Goal: Task Accomplishment & Management: Complete application form

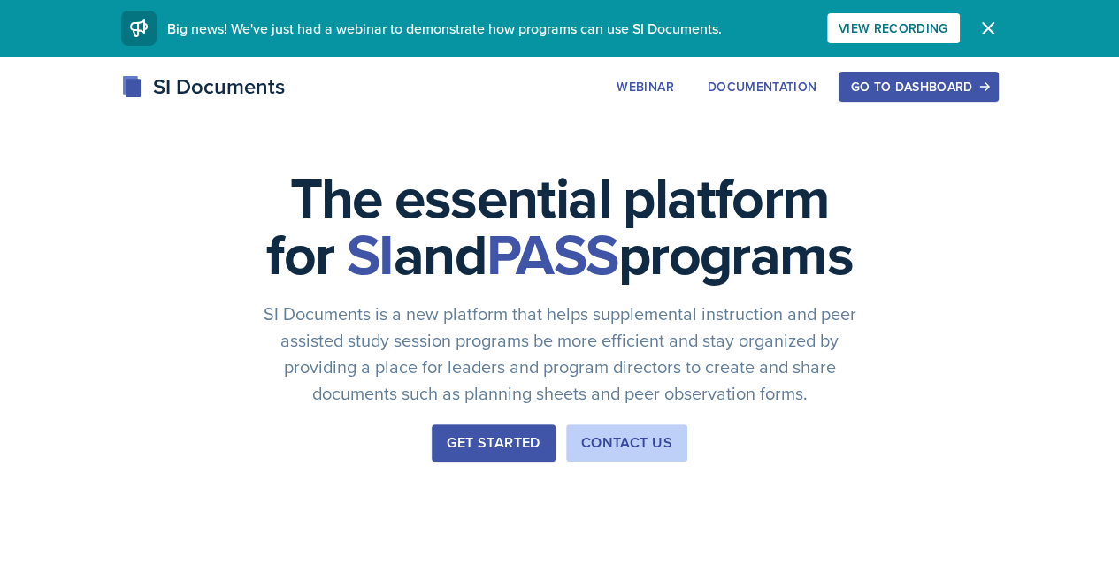
click at [986, 94] on div "Go to Dashboard" at bounding box center [918, 87] width 136 height 14
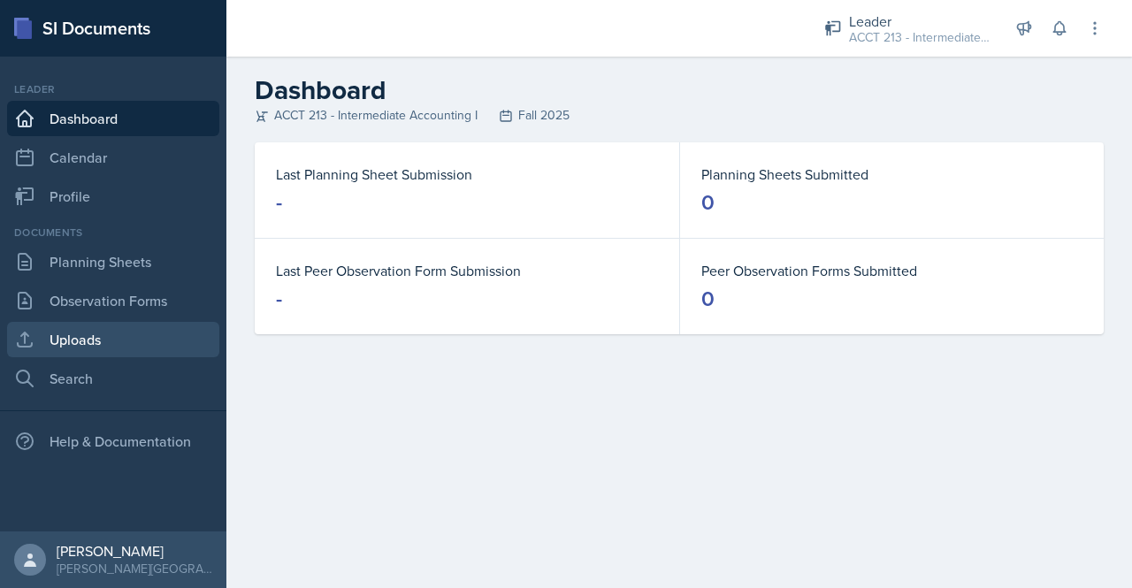
click at [96, 329] on link "Uploads" at bounding box center [113, 339] width 212 height 35
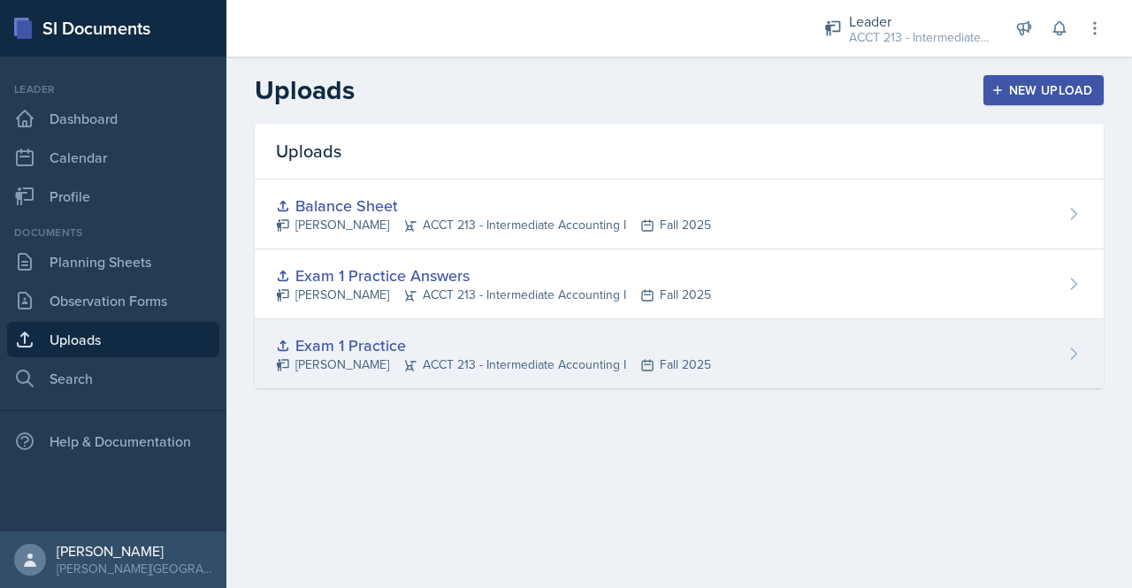
click at [1082, 356] on div "Exam 1 Practice [PERSON_NAME] ACCT 213 - Intermediate Accounting I Fall 2025" at bounding box center [679, 353] width 849 height 69
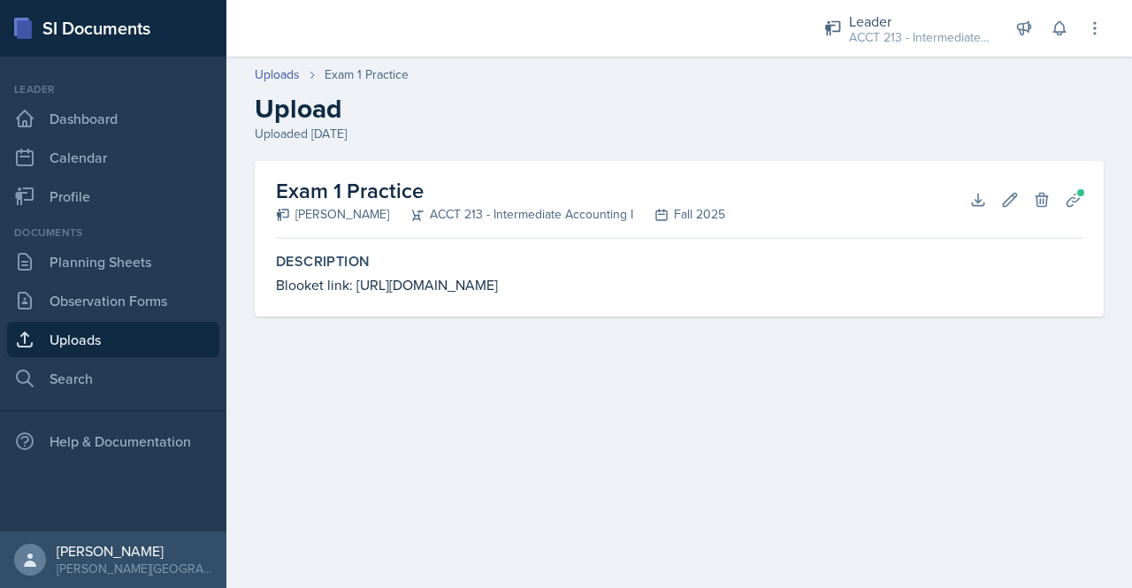
click at [403, 187] on h2 "Exam 1 Practice" at bounding box center [500, 191] width 449 height 32
click at [103, 267] on link "Planning Sheets" at bounding box center [113, 261] width 212 height 35
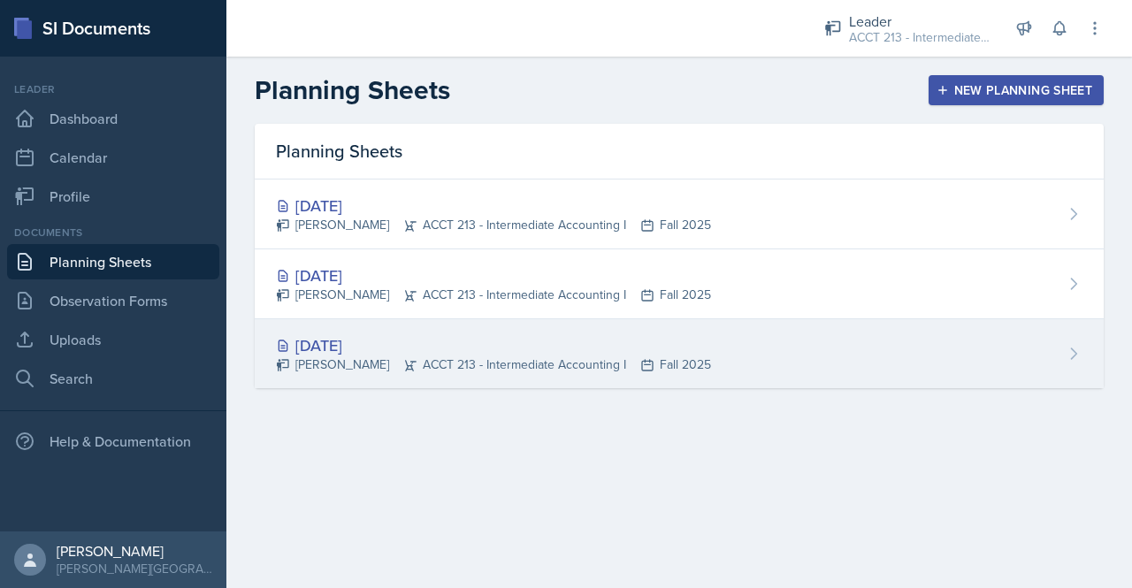
click at [1008, 340] on div "[DATE] [PERSON_NAME] ACCT 213 - Intermediate Accounting I Fall 2025" at bounding box center [679, 353] width 849 height 69
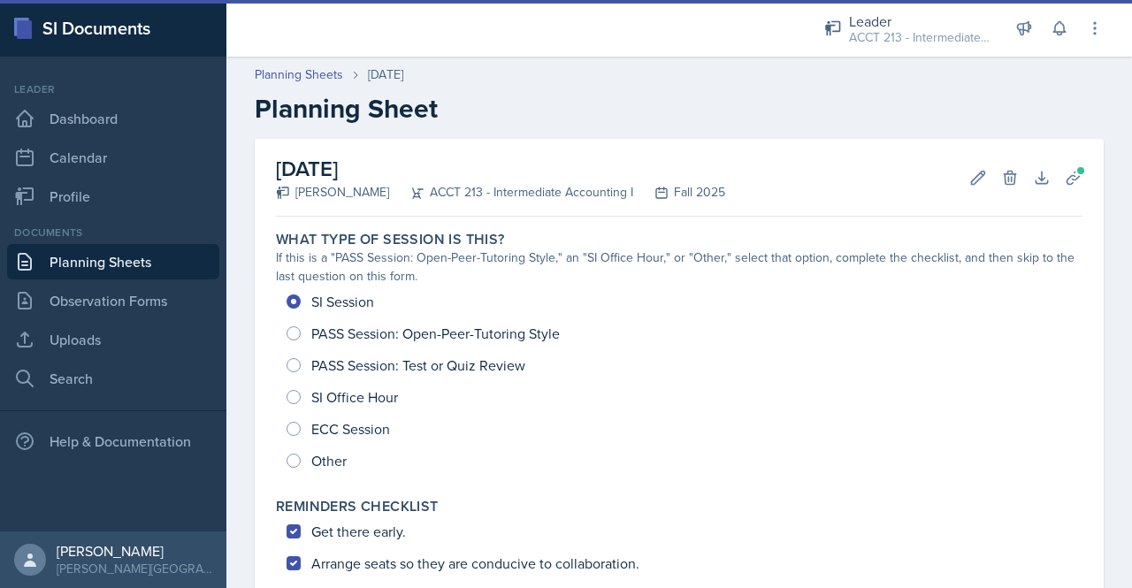
scroll to position [653, 0]
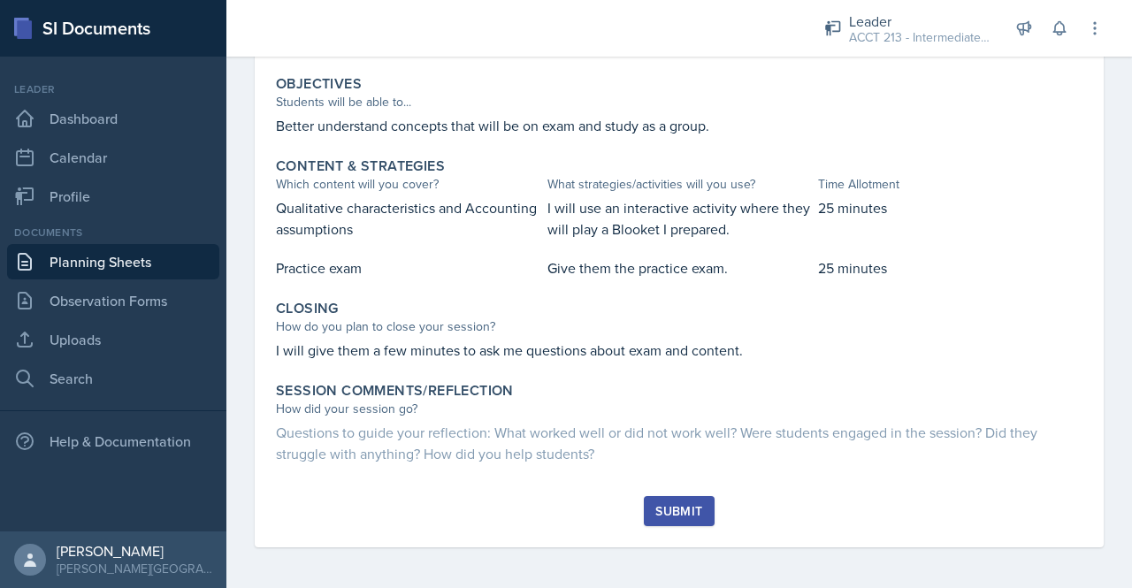
click at [674, 511] on div "Submit" at bounding box center [678, 511] width 47 height 14
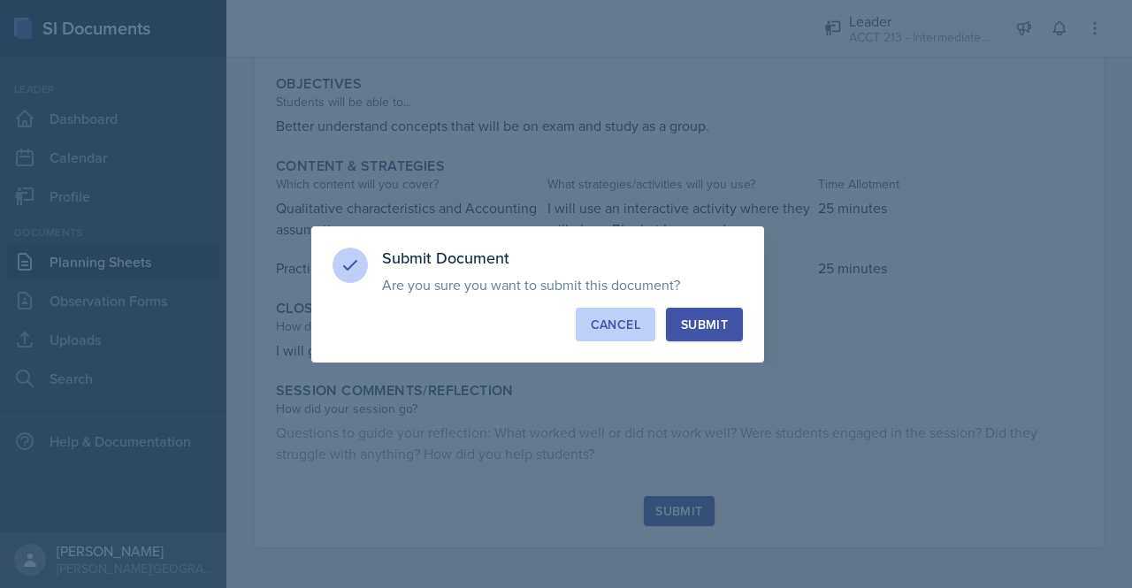
click at [606, 317] on div "Cancel" at bounding box center [616, 325] width 50 height 18
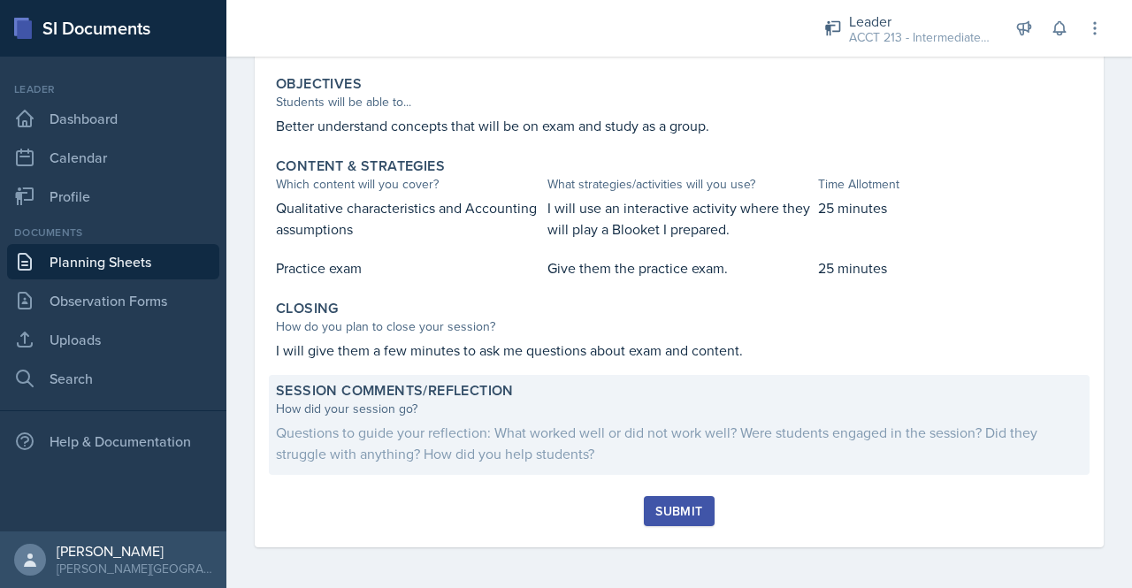
click at [468, 427] on div "Questions to guide your reflection: What worked well or did not work well? Were…" at bounding box center [679, 443] width 806 height 42
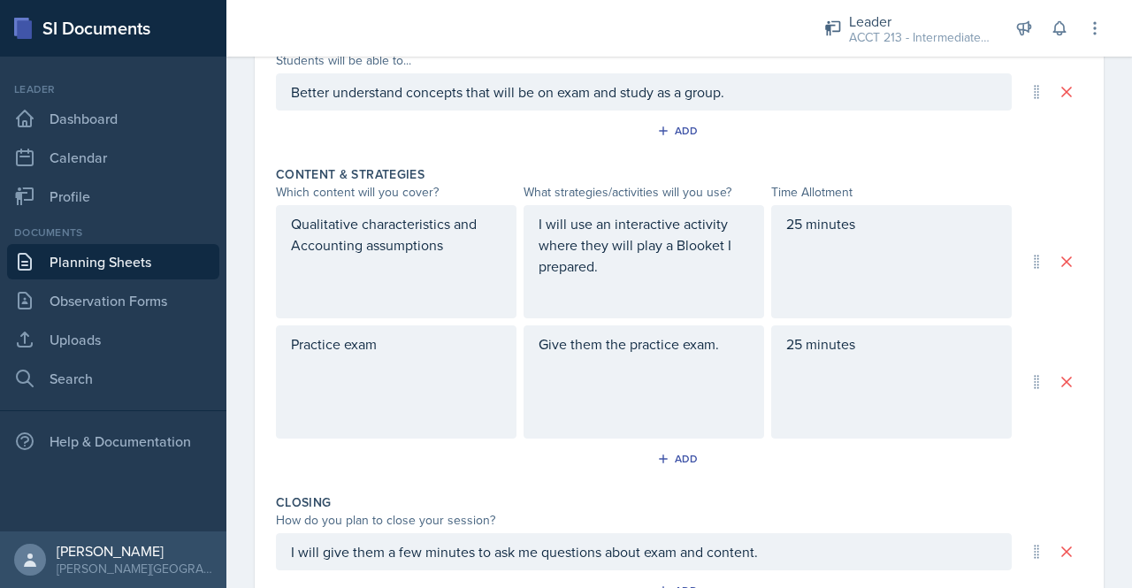
scroll to position [943, 0]
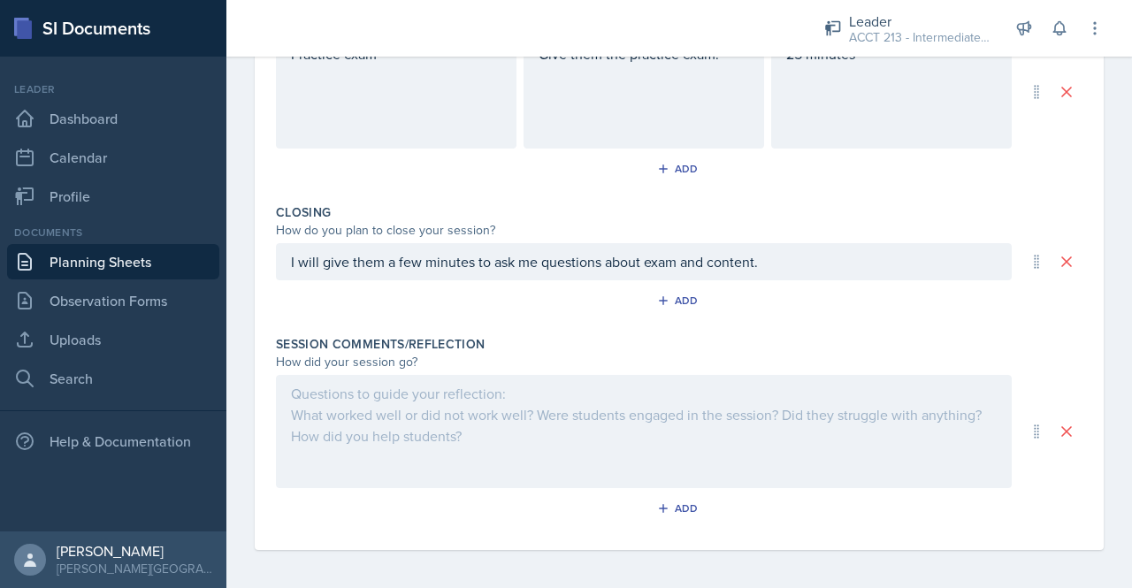
click at [470, 416] on div at bounding box center [644, 431] width 736 height 113
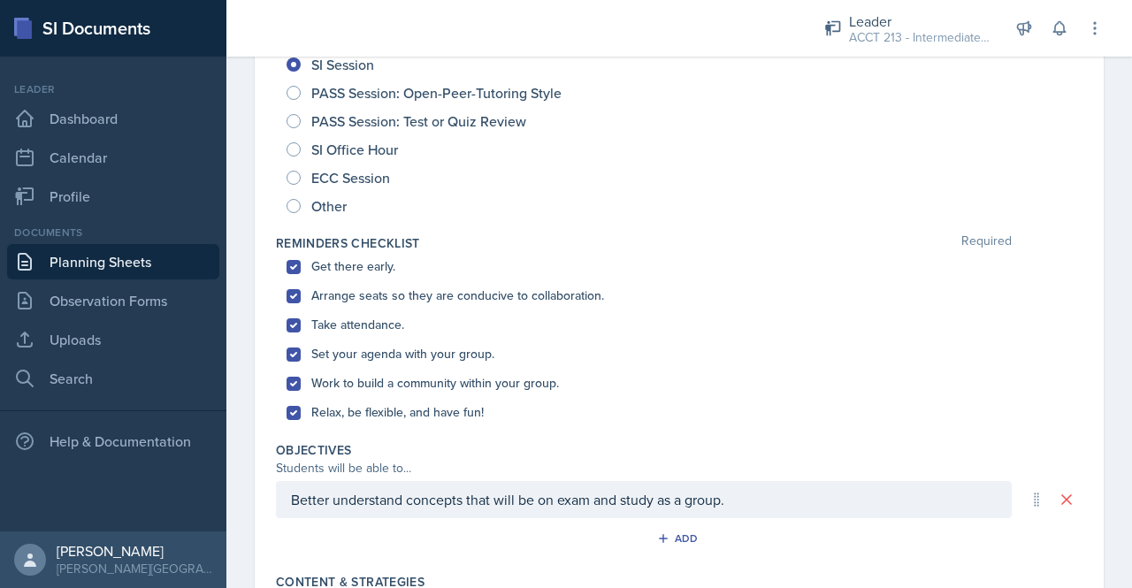
scroll to position [0, 0]
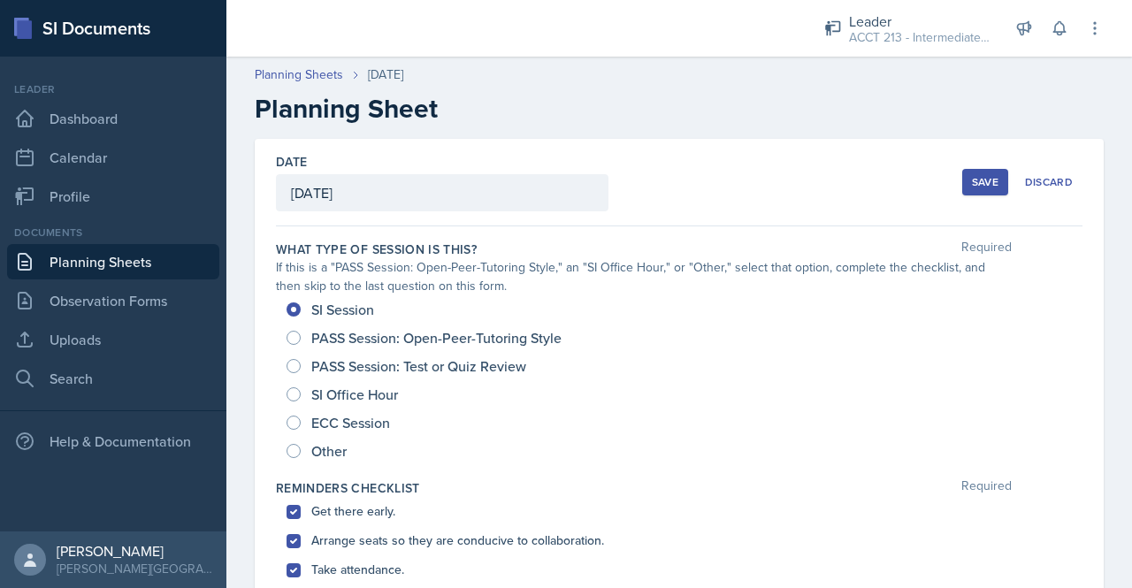
click at [978, 175] on div "Save" at bounding box center [985, 182] width 27 height 14
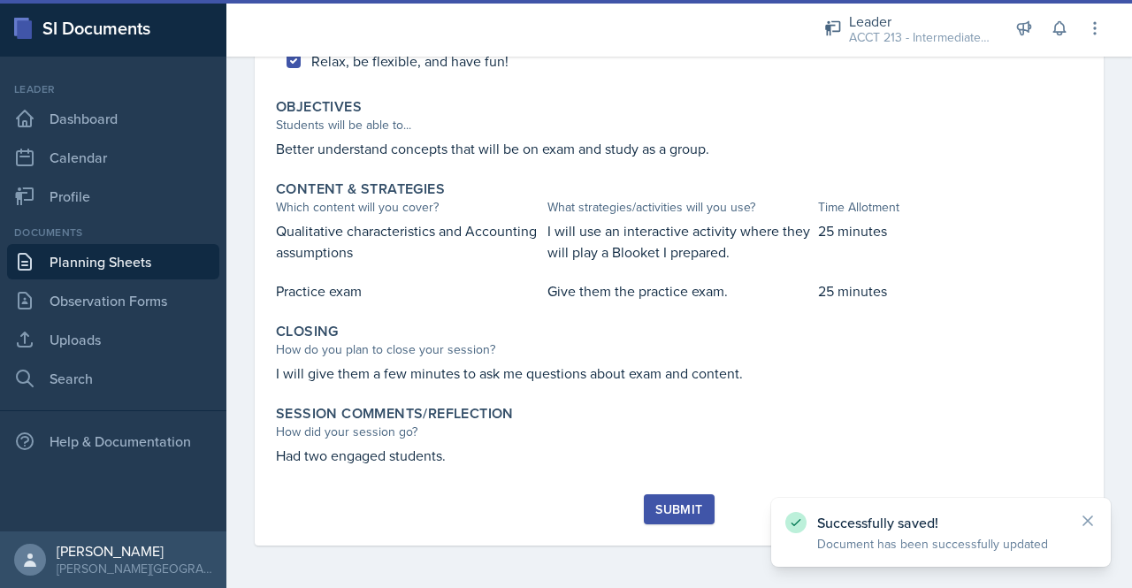
scroll to position [628, 0]
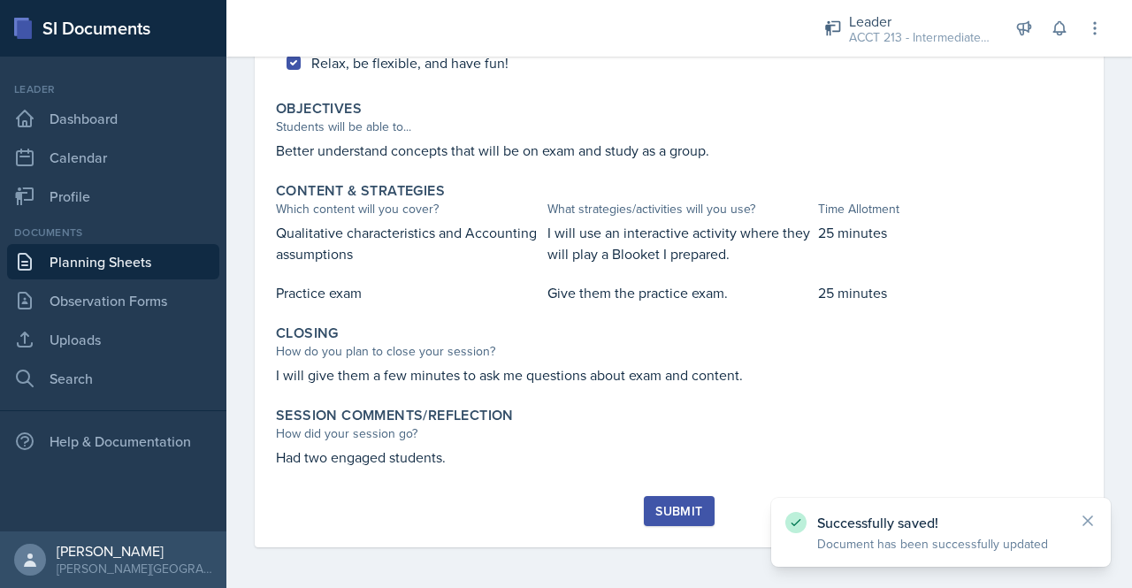
click at [656, 500] on button "Submit" at bounding box center [679, 511] width 70 height 30
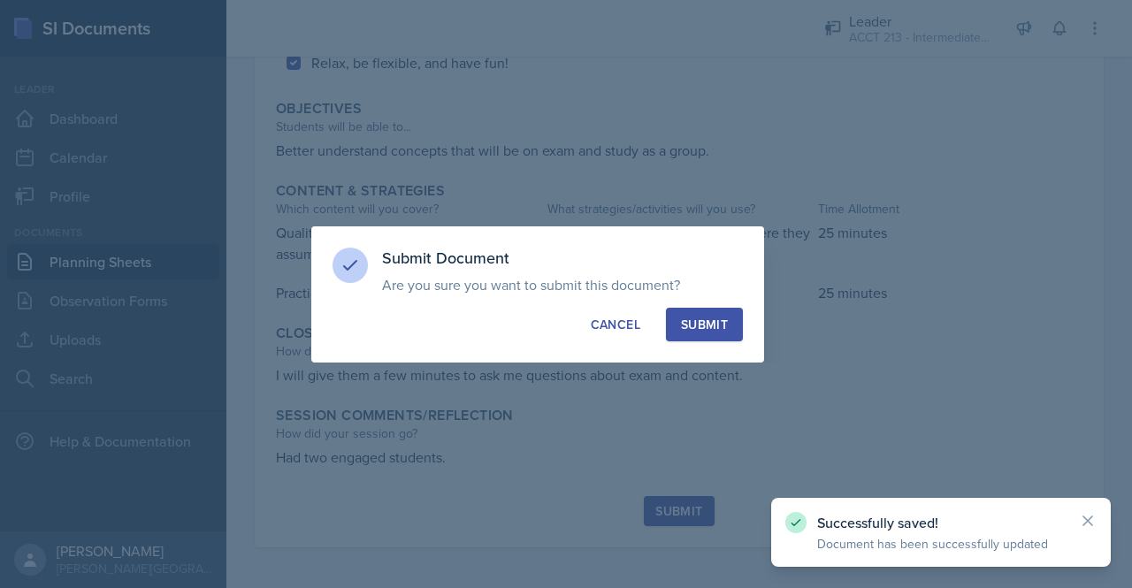
click at [699, 332] on div "Submit" at bounding box center [704, 325] width 47 height 18
radio input "true"
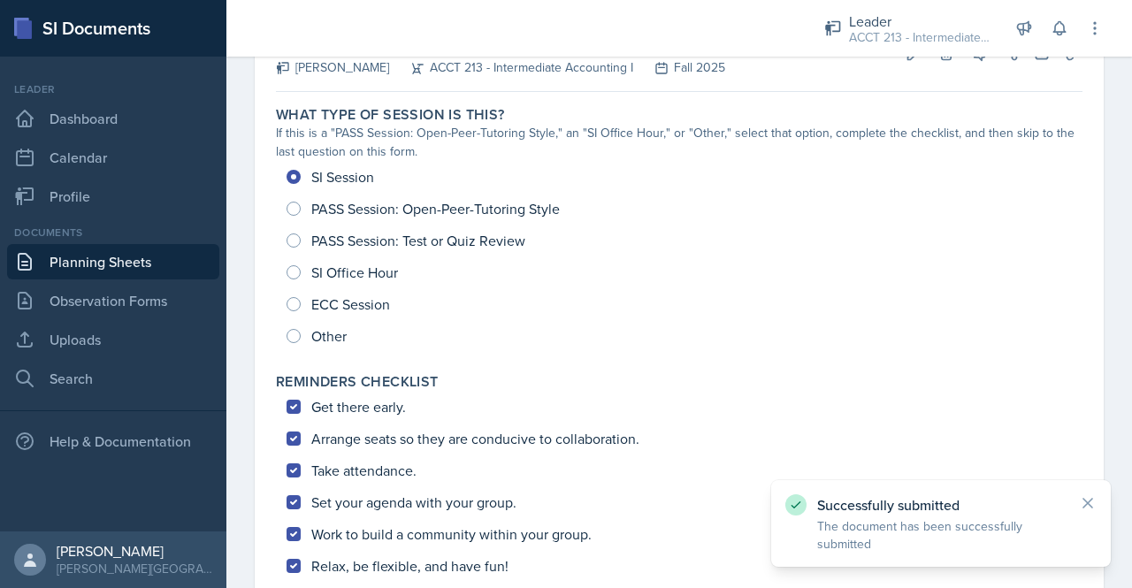
scroll to position [0, 0]
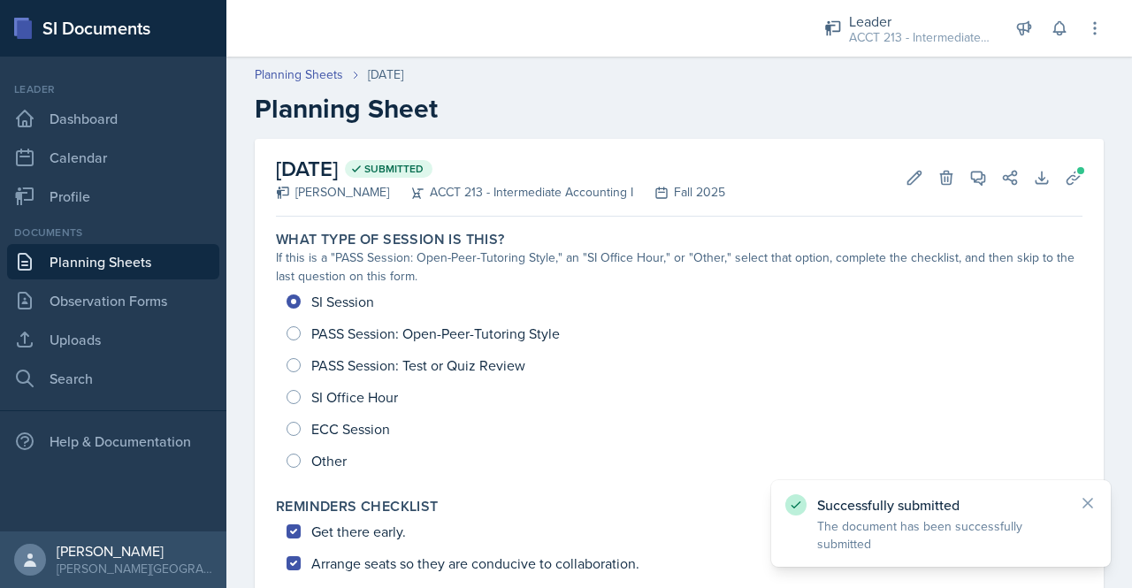
click at [151, 256] on link "Planning Sheets" at bounding box center [113, 261] width 212 height 35
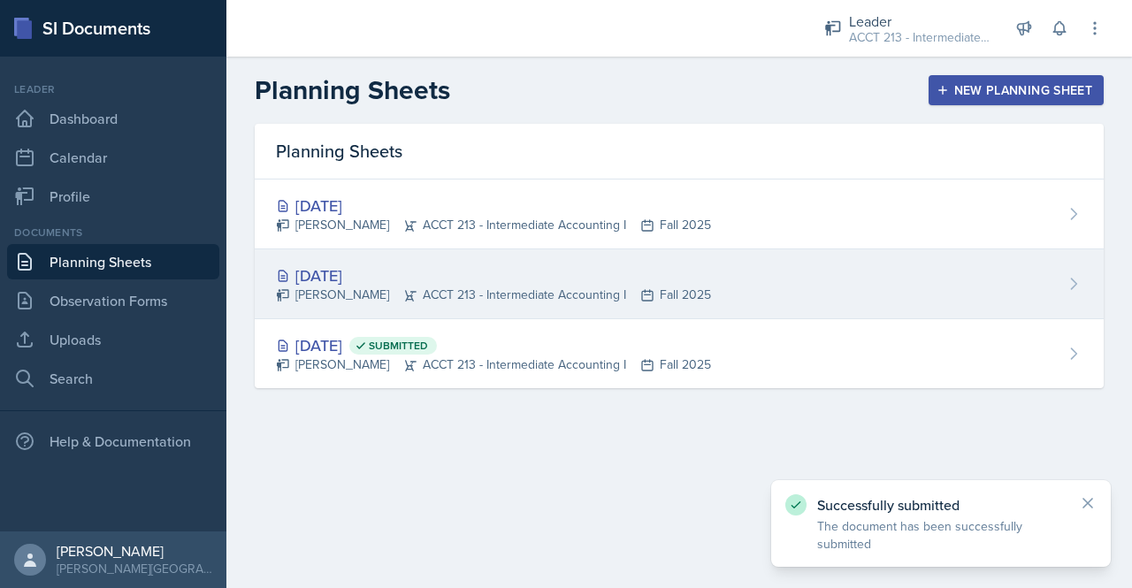
click at [624, 284] on div "[DATE]" at bounding box center [493, 276] width 435 height 24
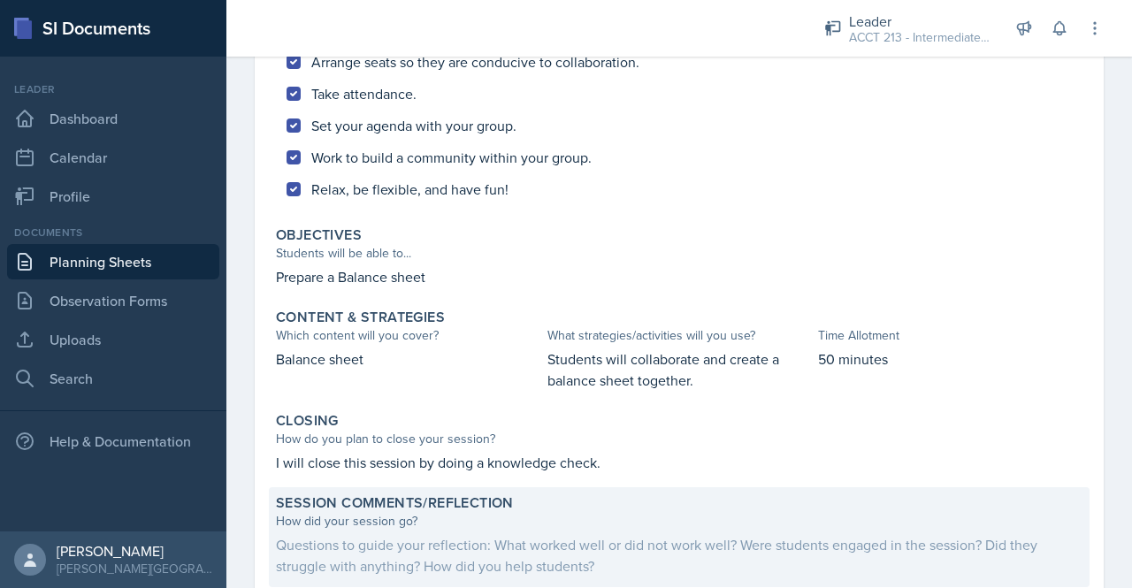
scroll to position [558, 0]
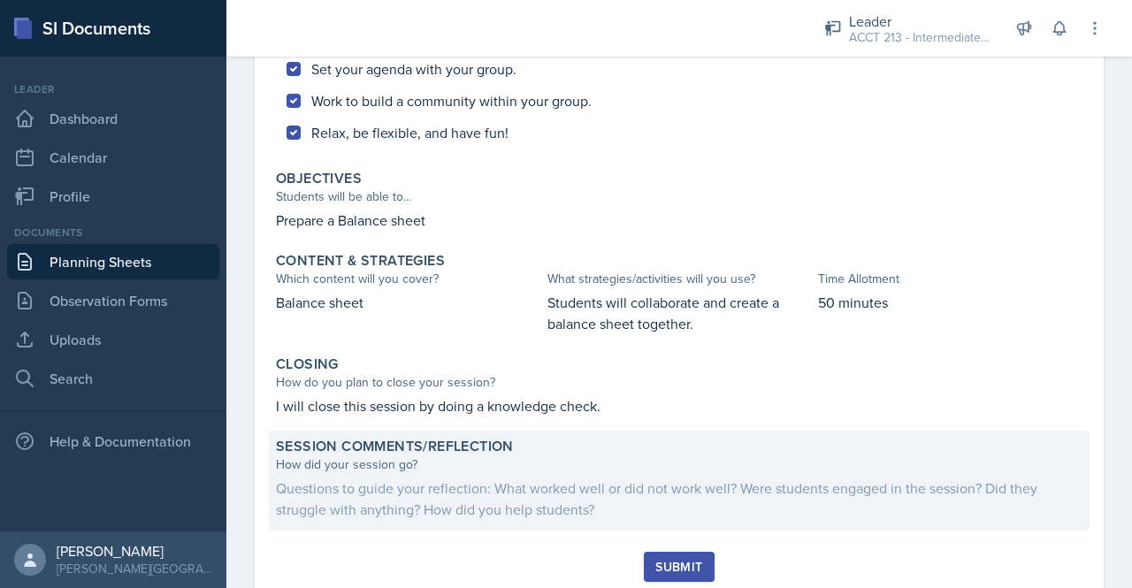
click at [380, 494] on div "Questions to guide your reflection: What worked well or did not work well? Were…" at bounding box center [679, 499] width 806 height 42
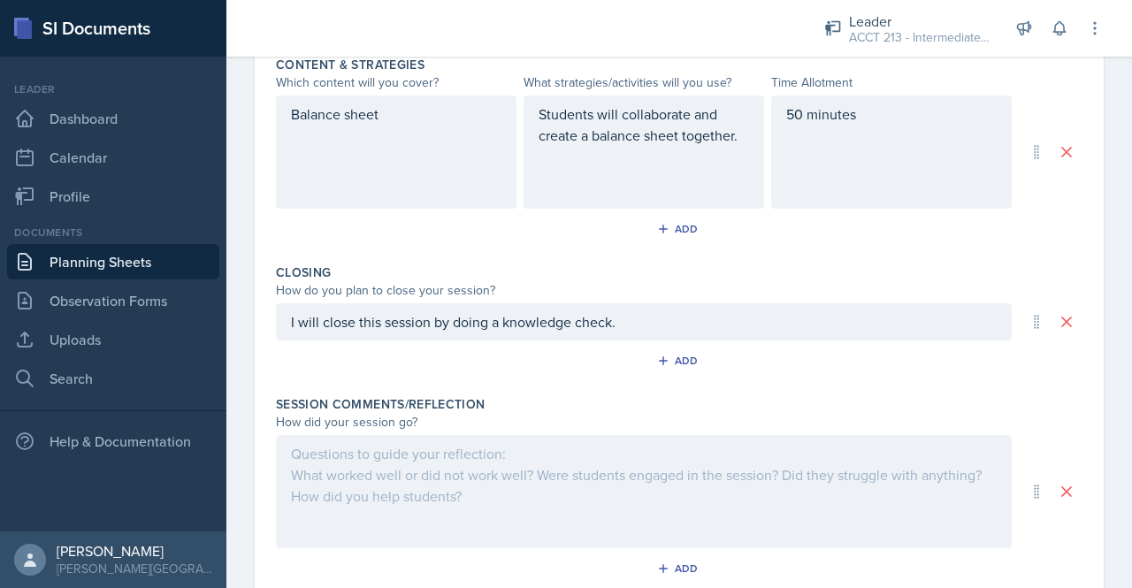
scroll to position [822, 0]
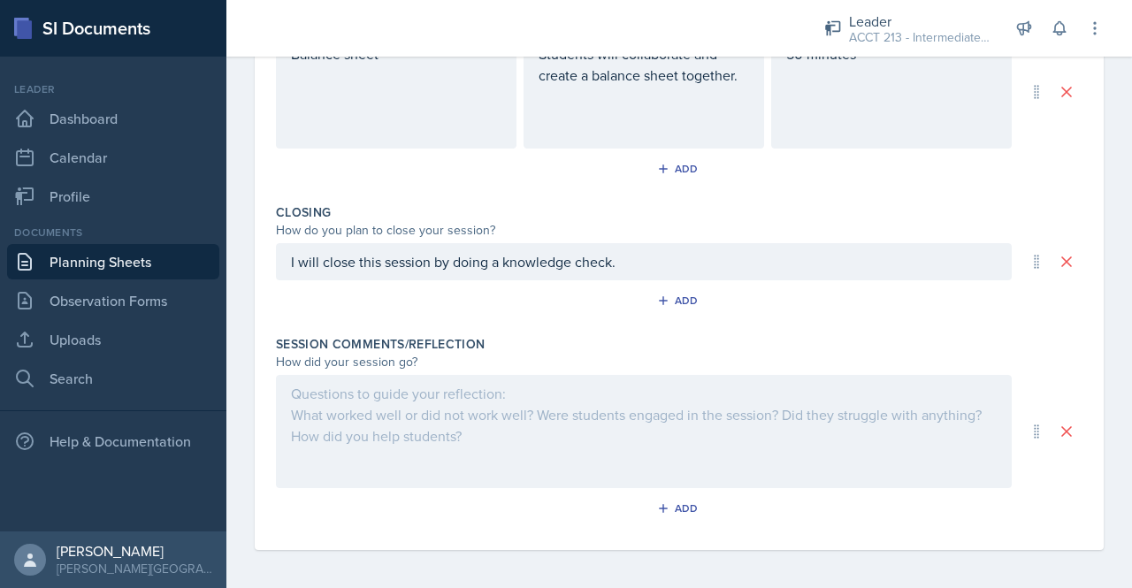
click at [372, 424] on div at bounding box center [644, 431] width 736 height 113
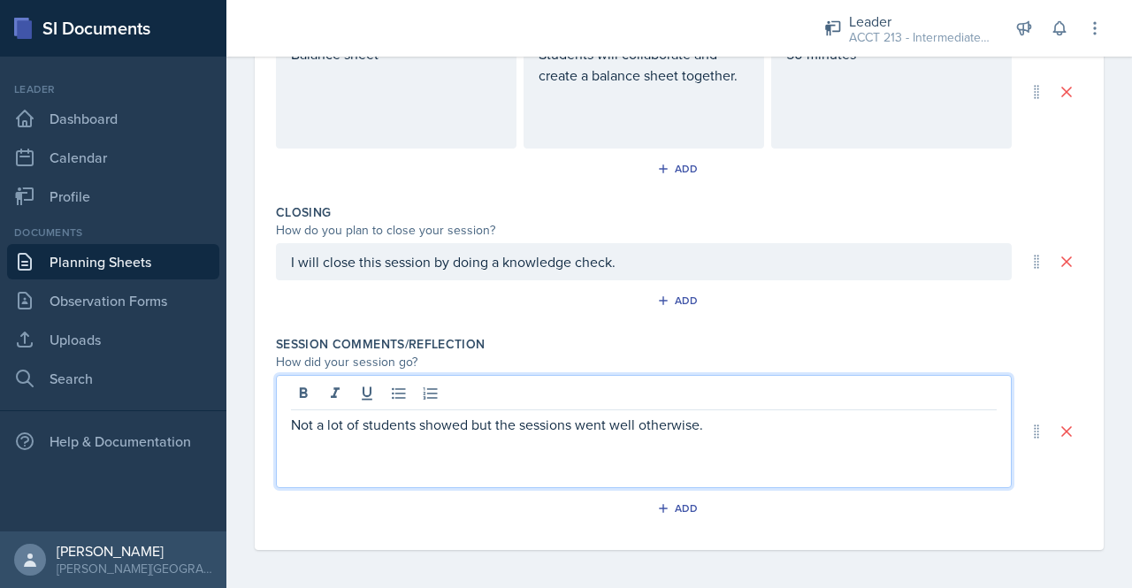
click at [981, 511] on div "Add" at bounding box center [679, 512] width 806 height 34
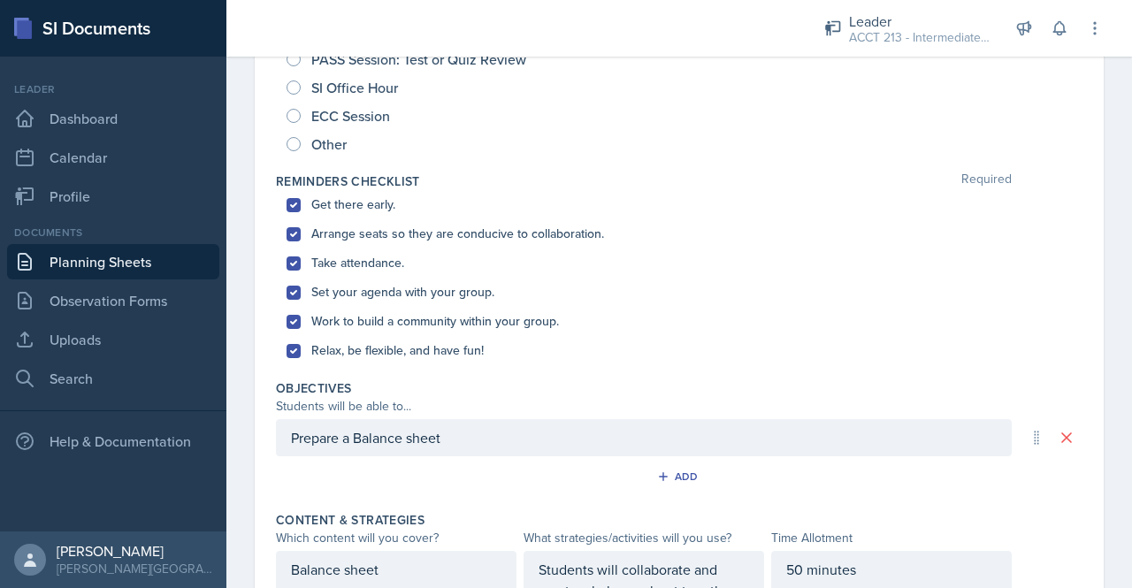
scroll to position [0, 0]
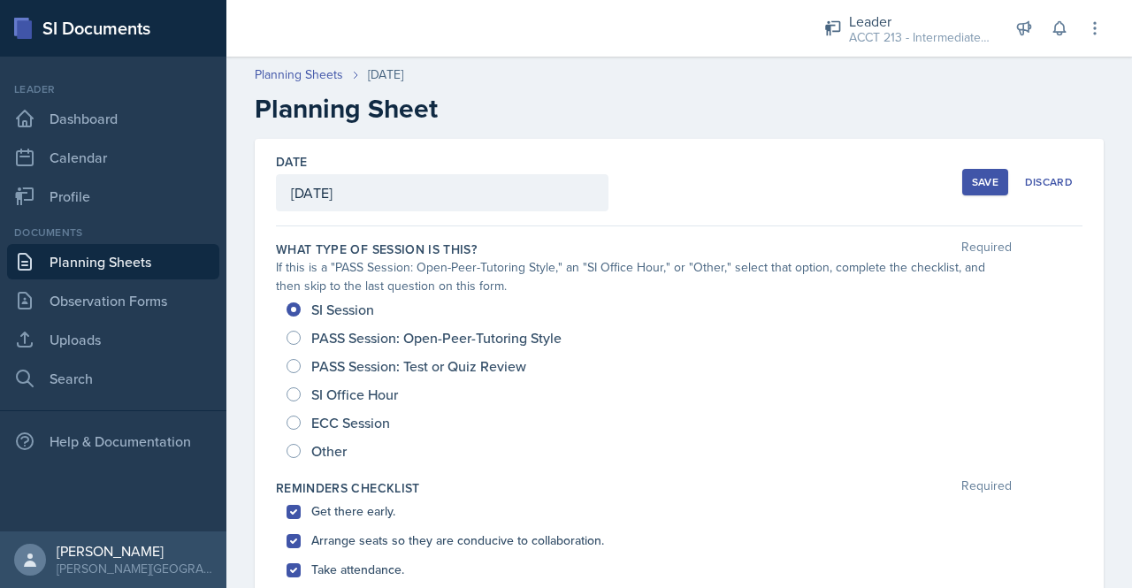
click at [976, 187] on div "Save" at bounding box center [985, 182] width 27 height 14
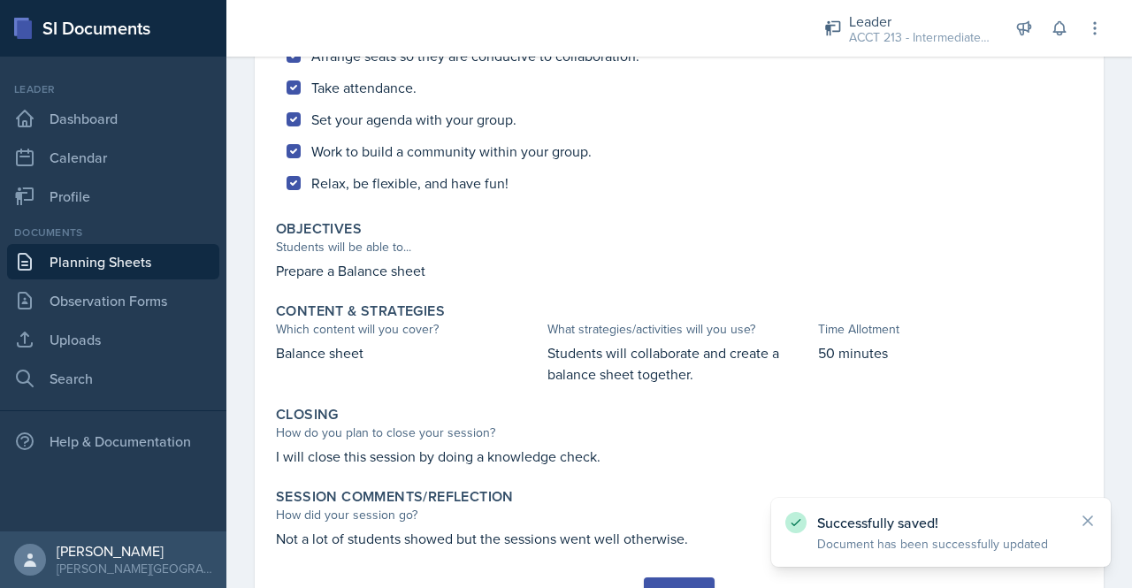
scroll to position [589, 0]
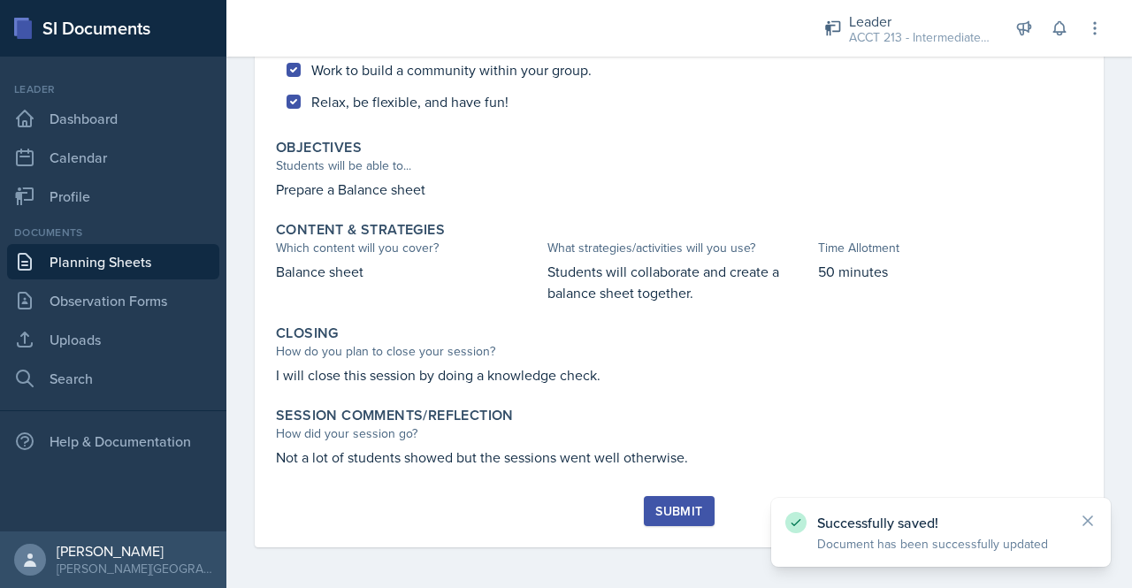
click at [654, 519] on button "Submit" at bounding box center [679, 511] width 70 height 30
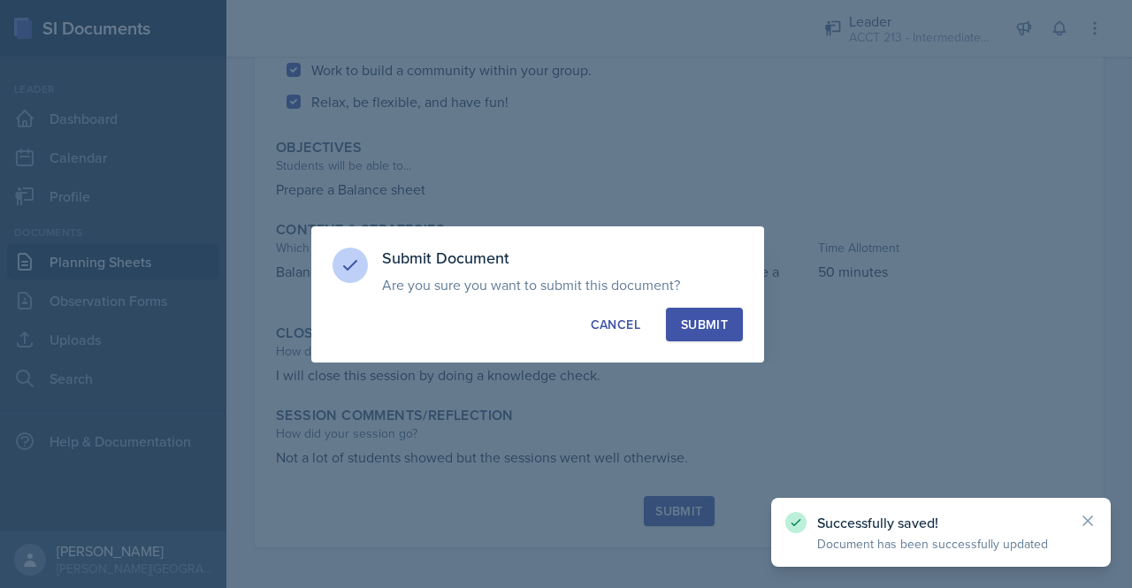
click at [706, 325] on div "Submit" at bounding box center [704, 325] width 47 height 18
radio input "true"
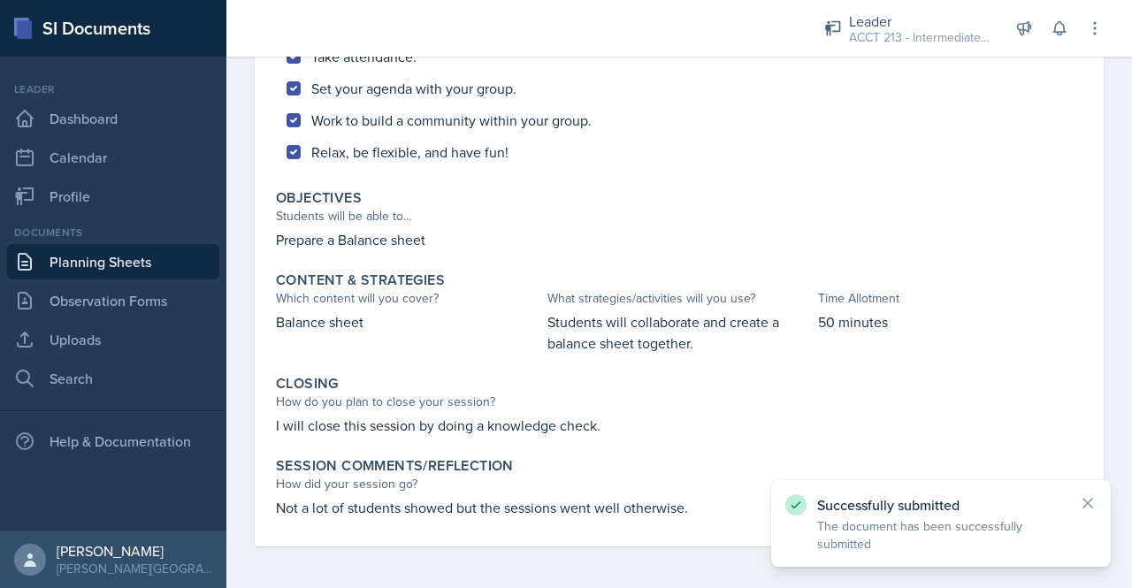
click at [131, 265] on link "Planning Sheets" at bounding box center [113, 261] width 212 height 35
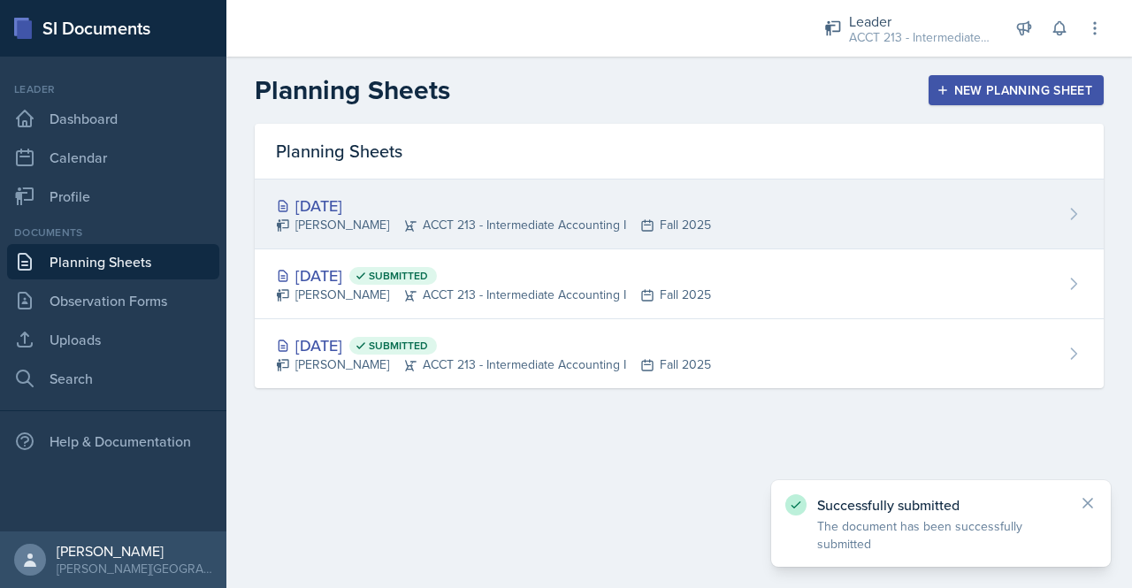
click at [530, 211] on div "[DATE]" at bounding box center [493, 206] width 435 height 24
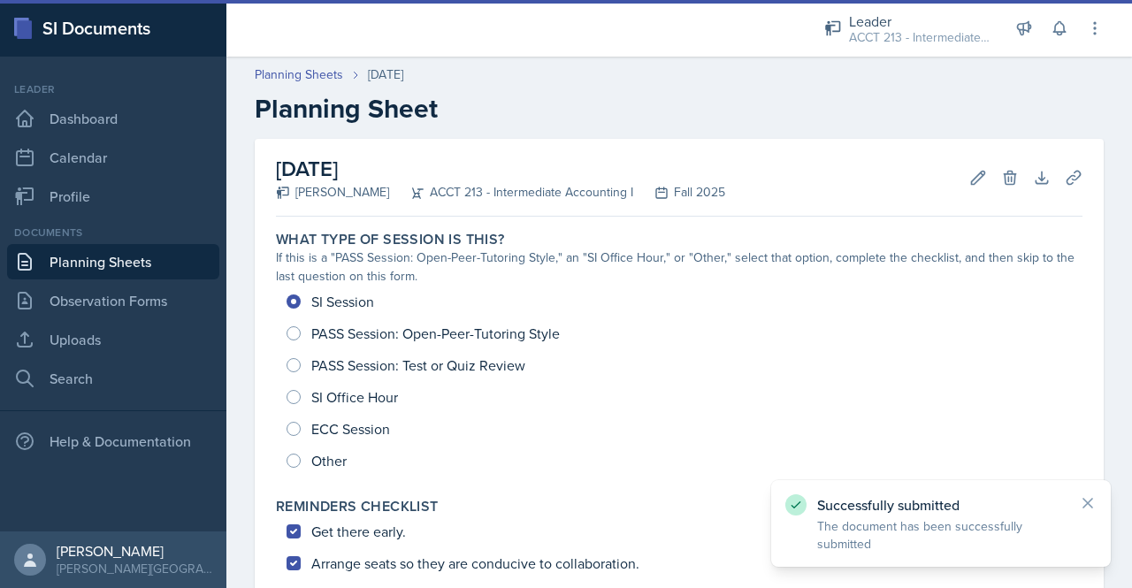
scroll to position [716, 0]
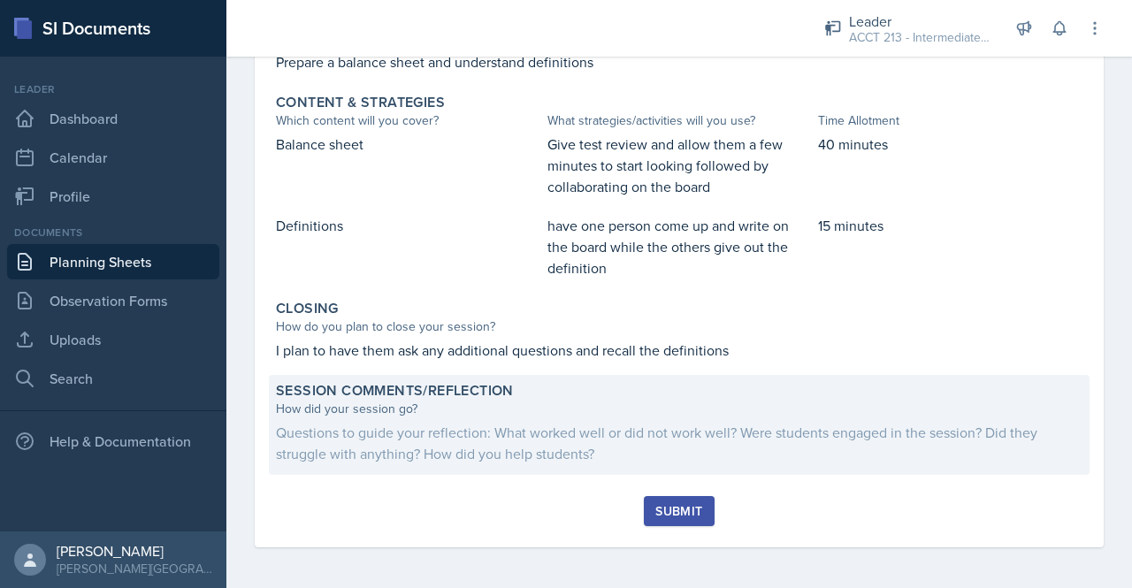
click at [642, 453] on div "Questions to guide your reflection: What worked well or did not work well? Were…" at bounding box center [679, 443] width 806 height 42
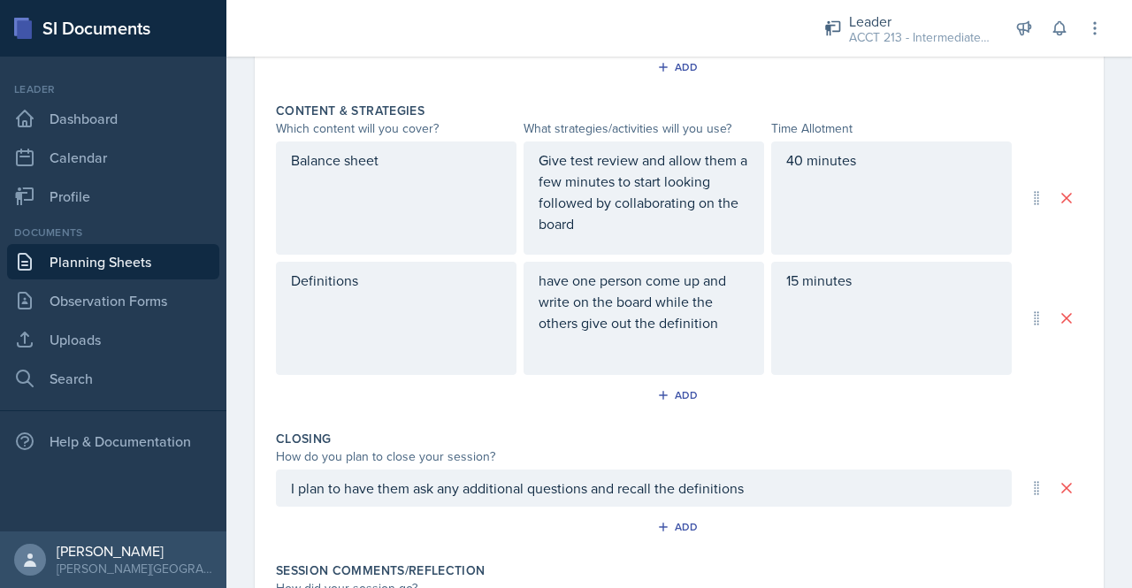
scroll to position [943, 0]
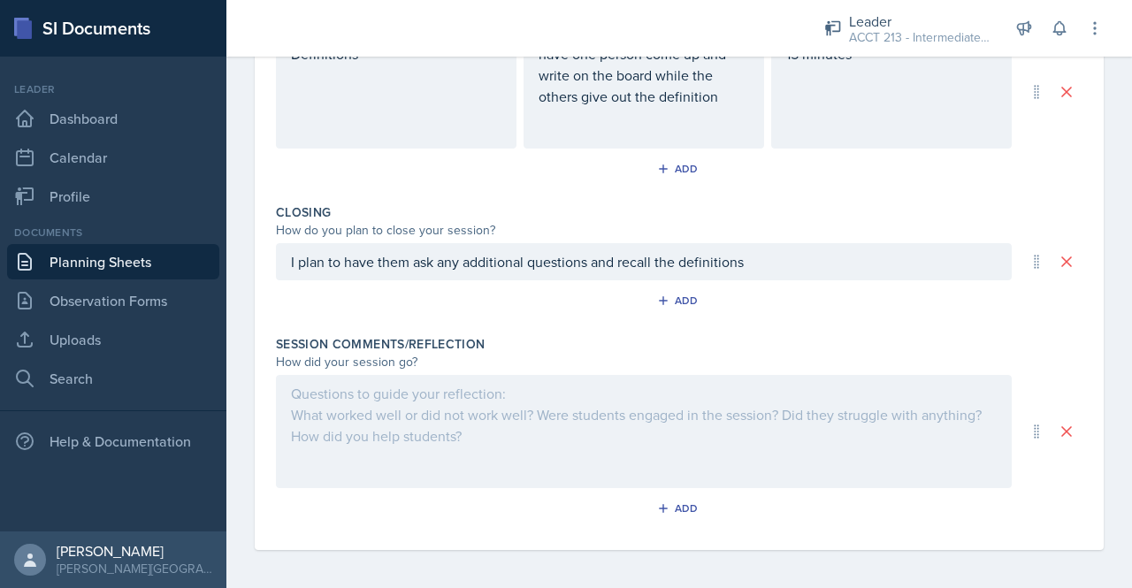
click at [562, 375] on div at bounding box center [644, 431] width 736 height 113
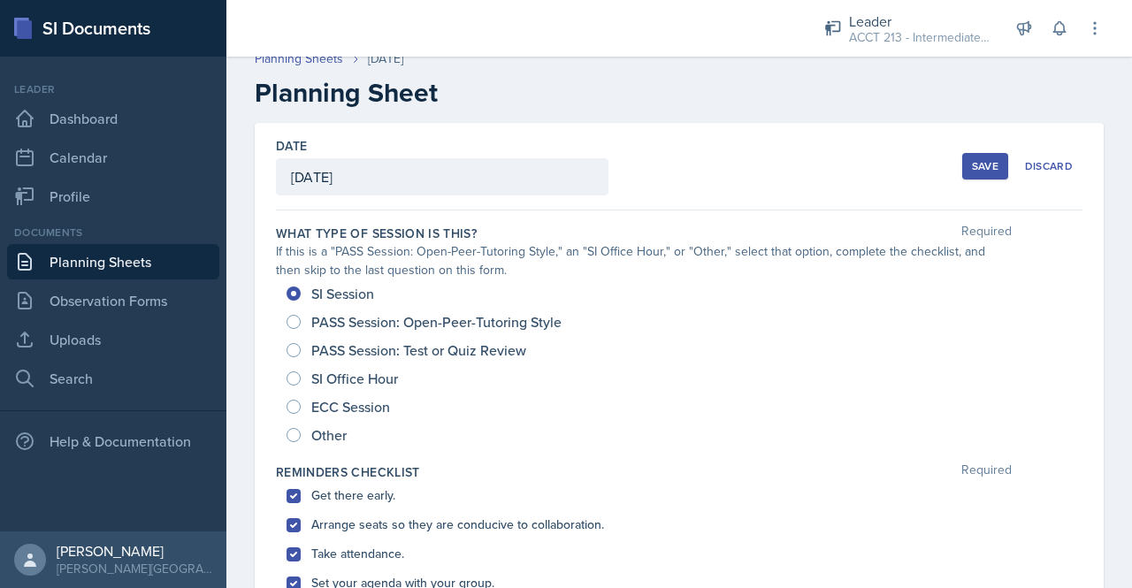
scroll to position [0, 0]
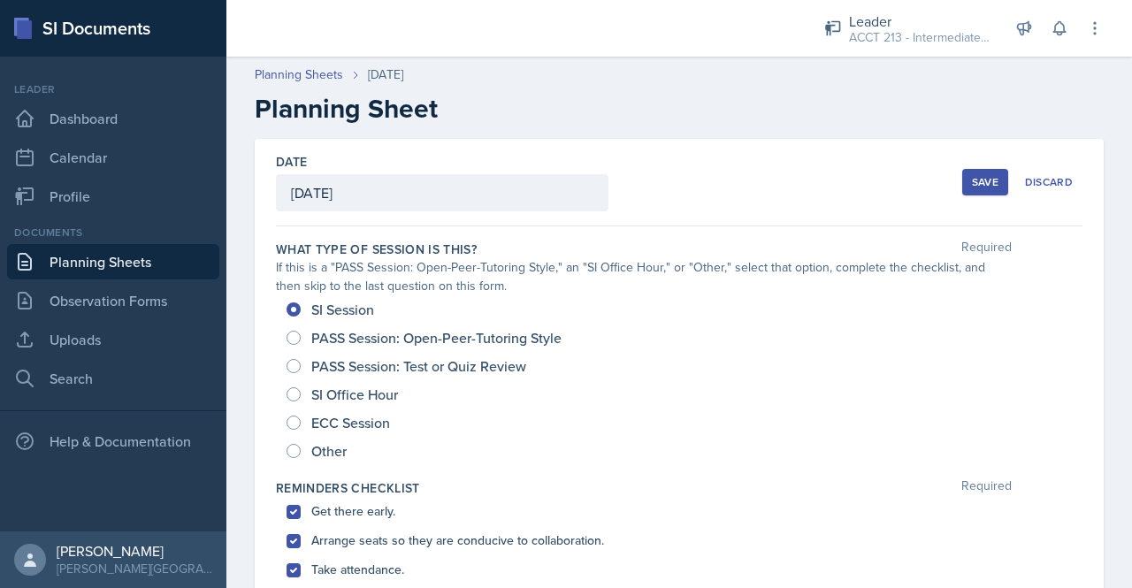
click at [987, 180] on button "Save" at bounding box center [985, 182] width 46 height 27
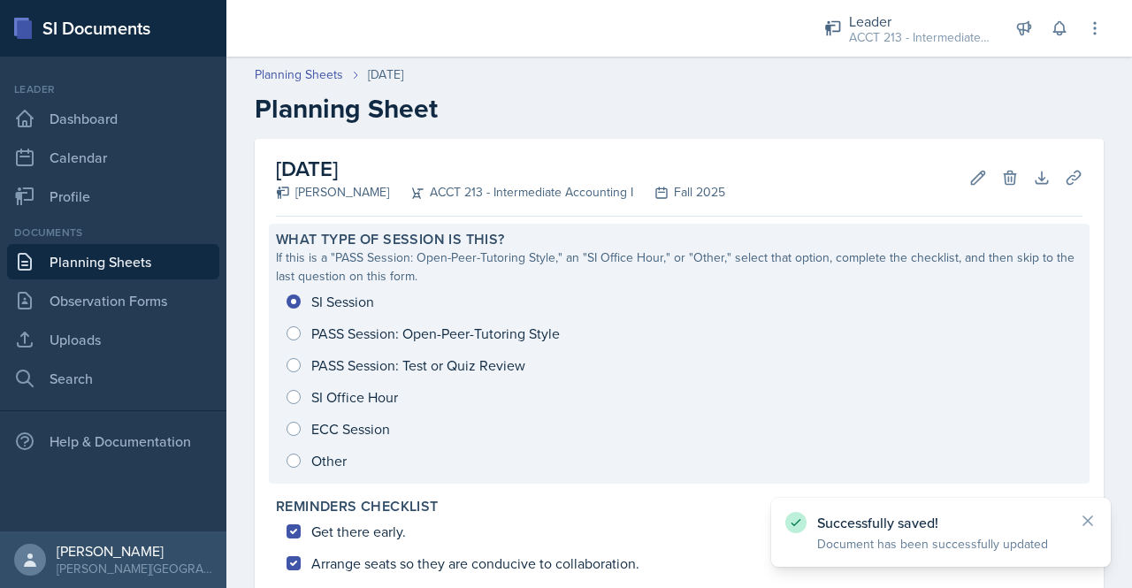
scroll to position [691, 0]
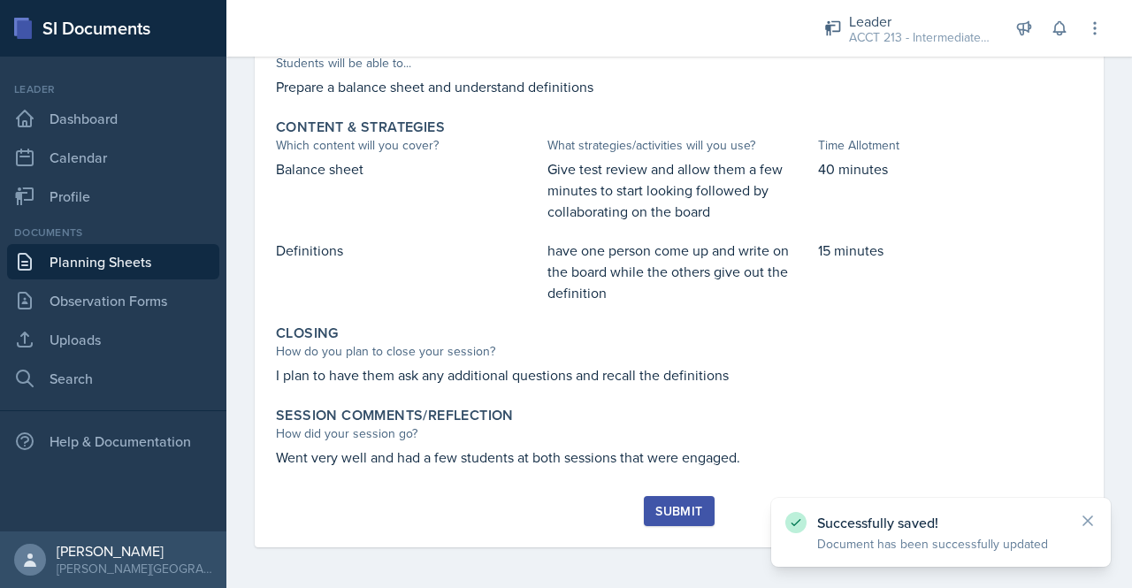
click at [676, 514] on div "Submit" at bounding box center [678, 511] width 47 height 14
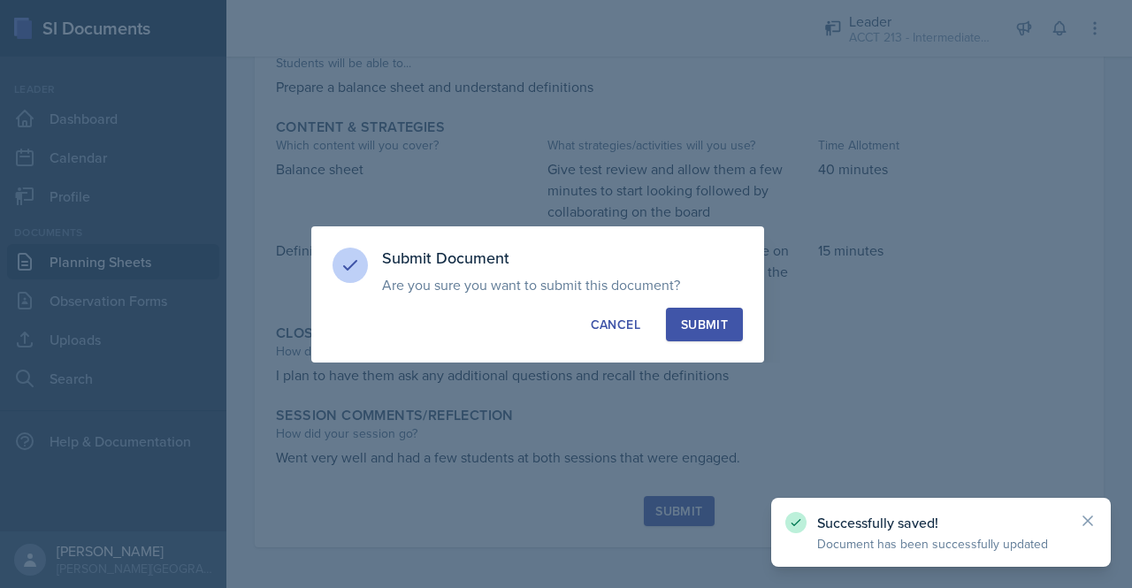
click at [674, 314] on button "Submit" at bounding box center [704, 325] width 77 height 34
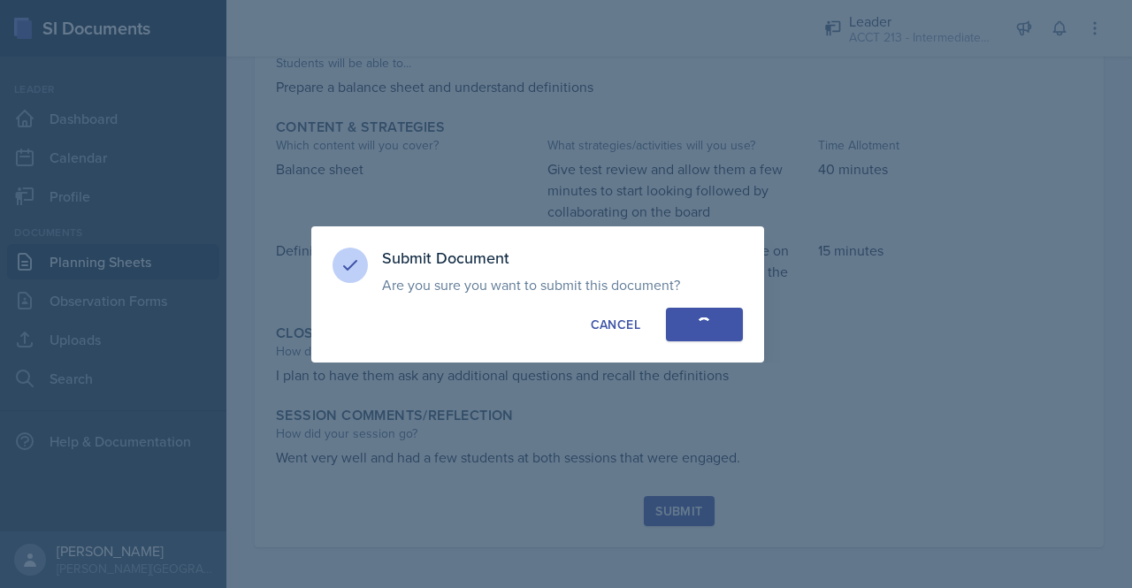
radio input "true"
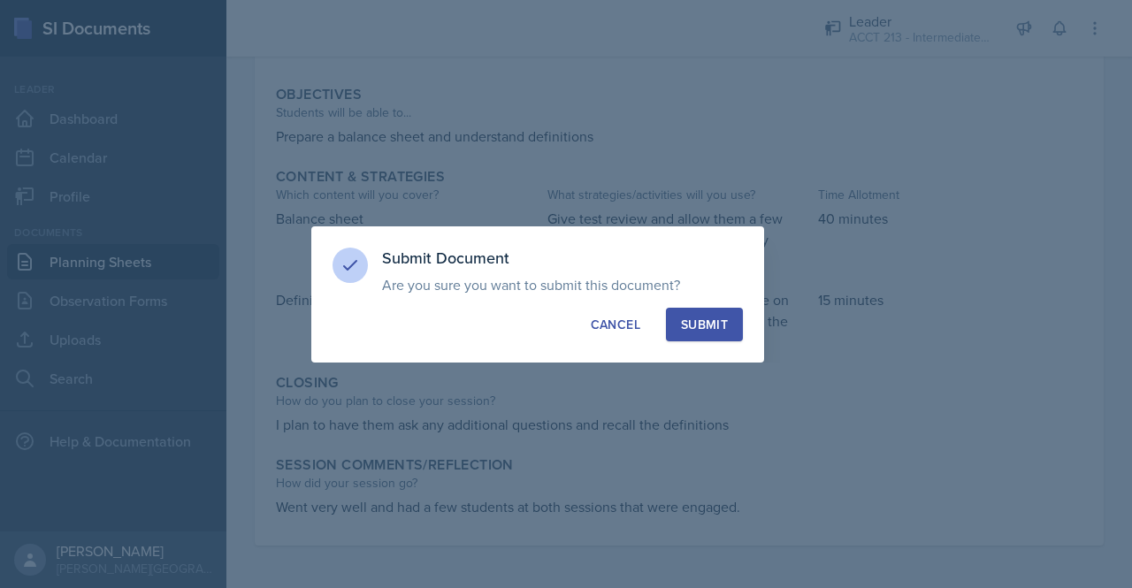
scroll to position [641, 0]
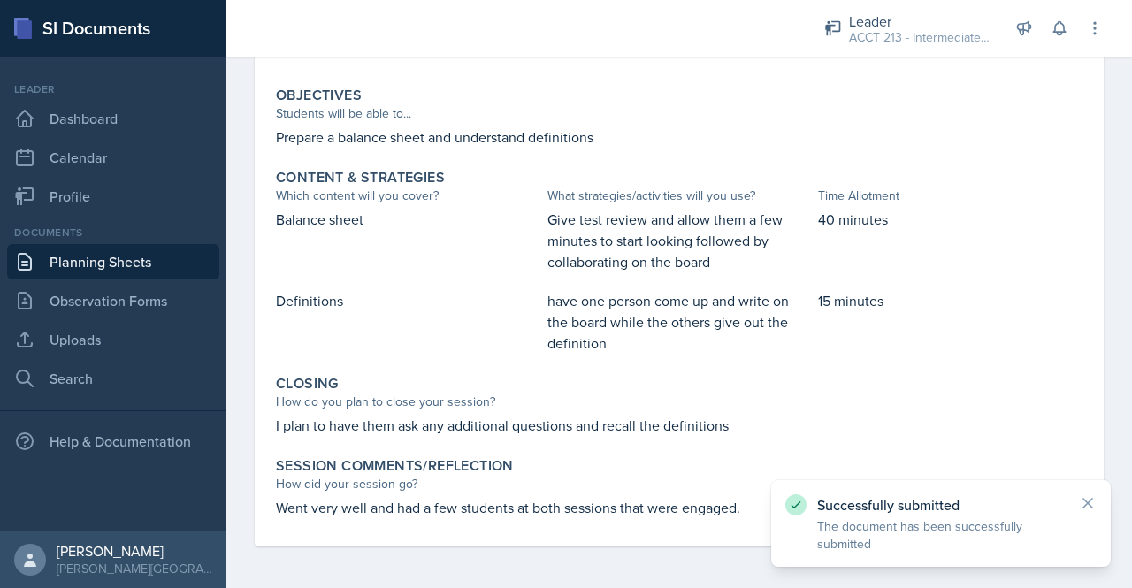
click at [97, 264] on link "Planning Sheets" at bounding box center [113, 261] width 212 height 35
